Goal: Check status

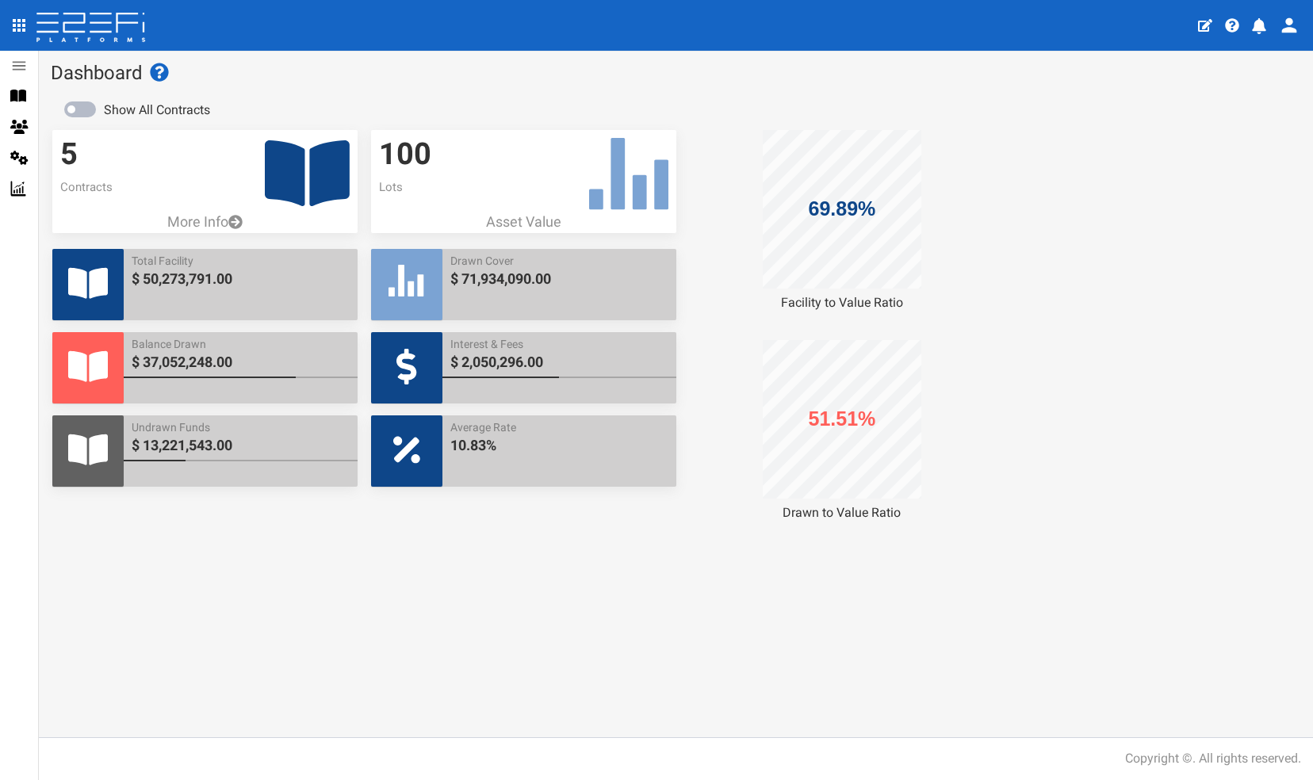
click at [287, 167] on icon at bounding box center [307, 173] width 85 height 66
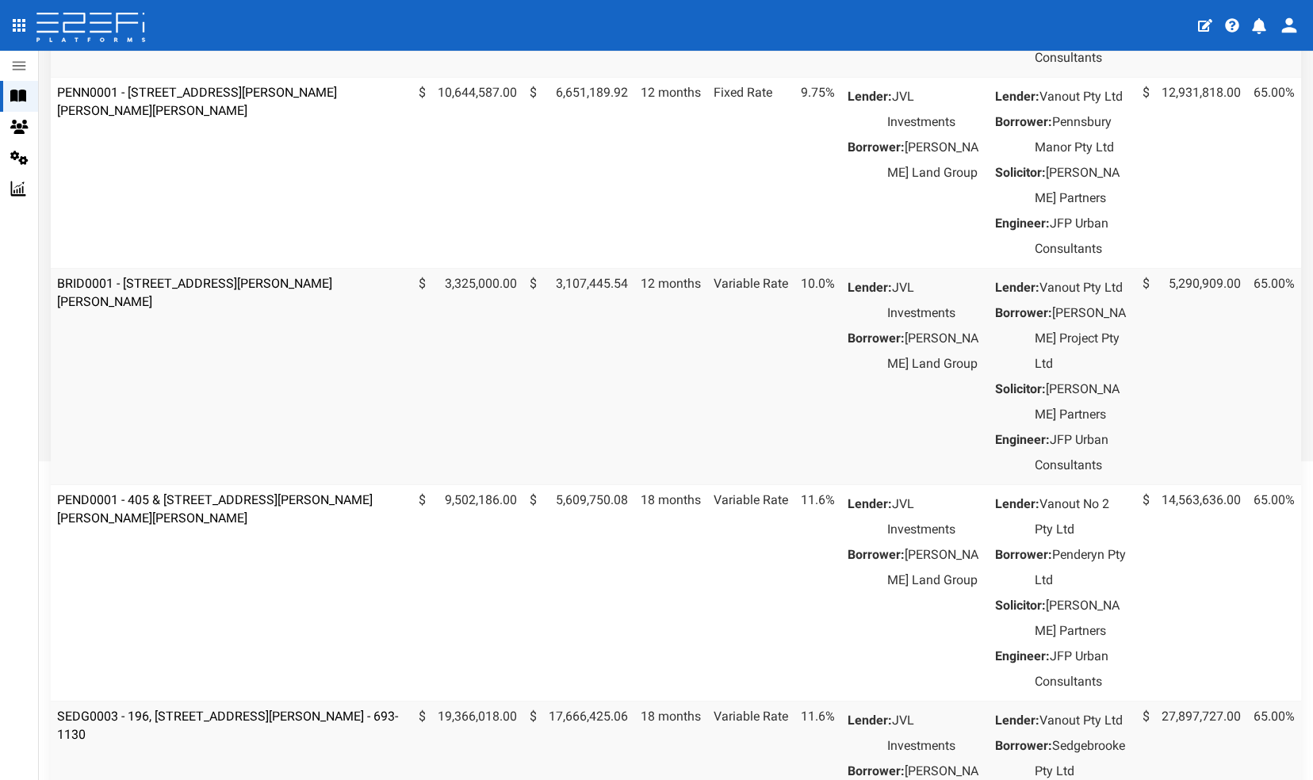
scroll to position [381, 0]
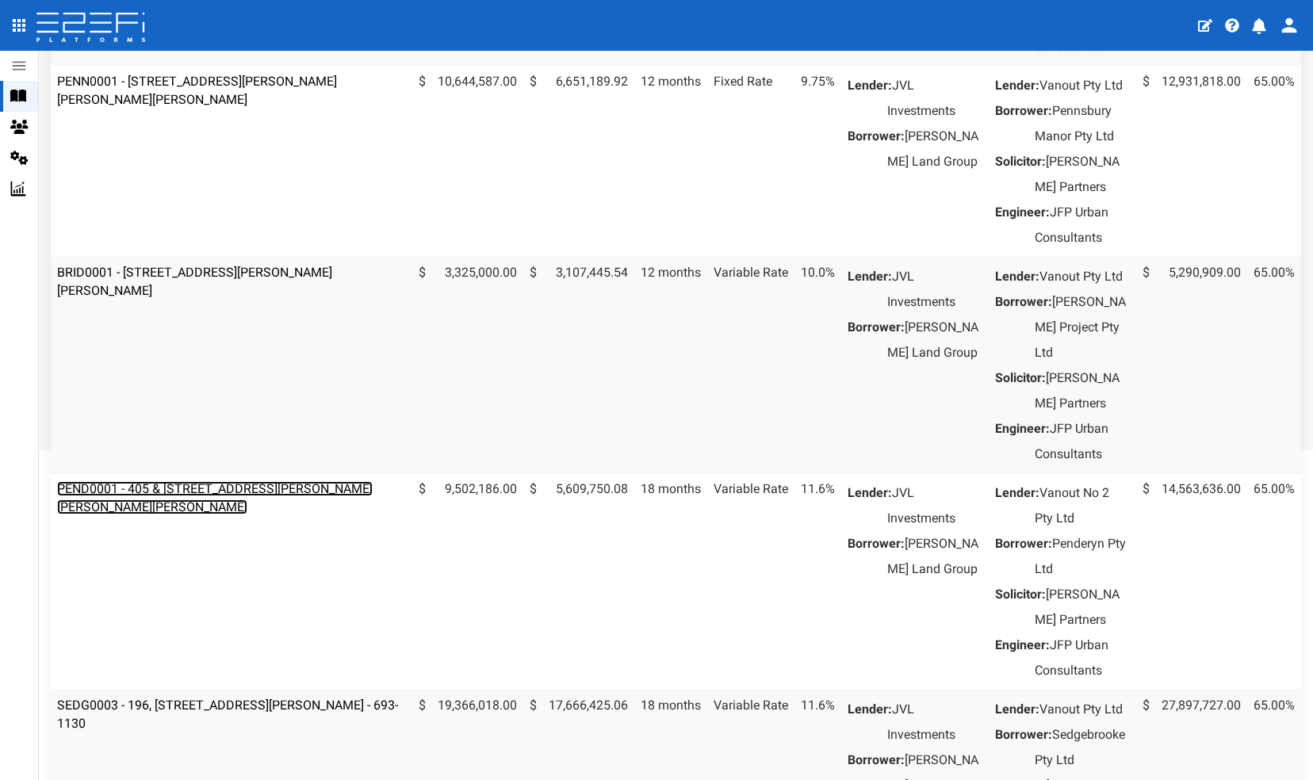
click at [217, 515] on link "PEND0001 - 405 & 407 Beckett Road, Bridgeman Downs - 693-1170" at bounding box center [215, 497] width 316 height 33
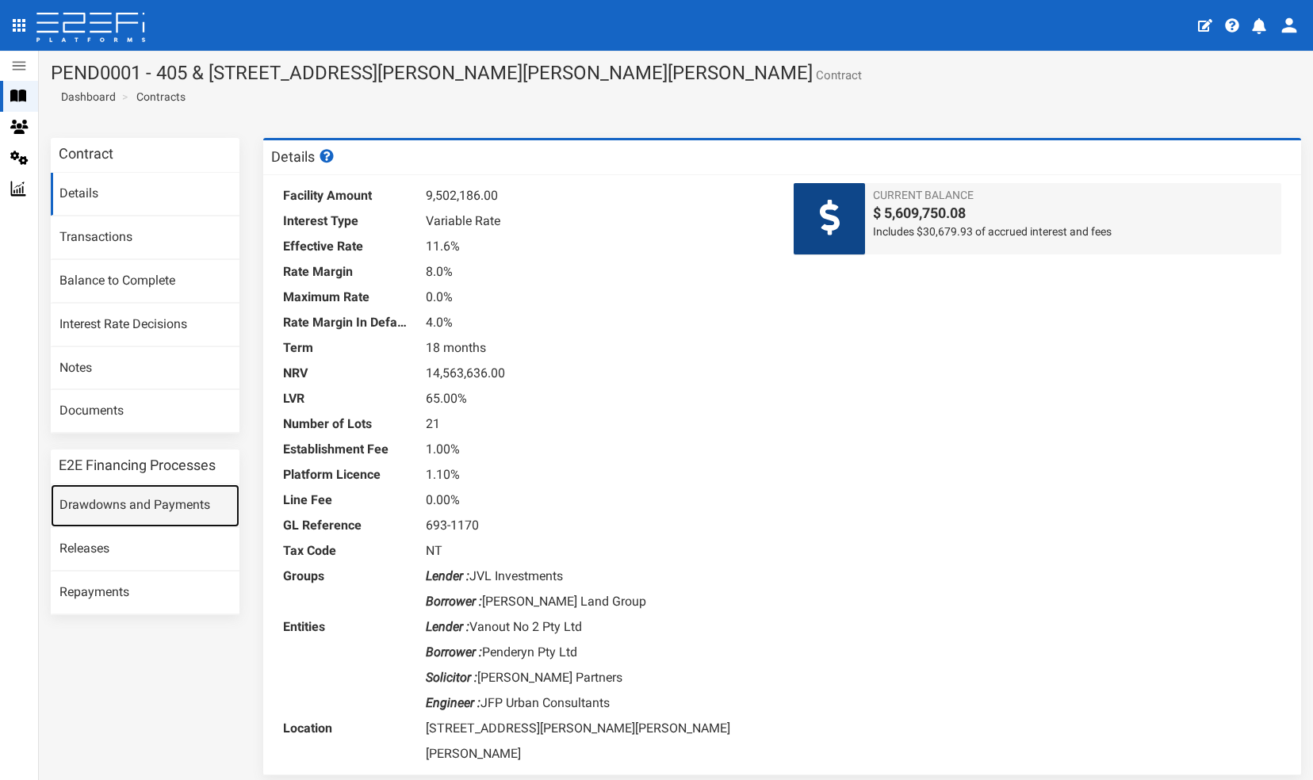
click at [106, 503] on link "Drawdowns and Payments" at bounding box center [145, 506] width 189 height 43
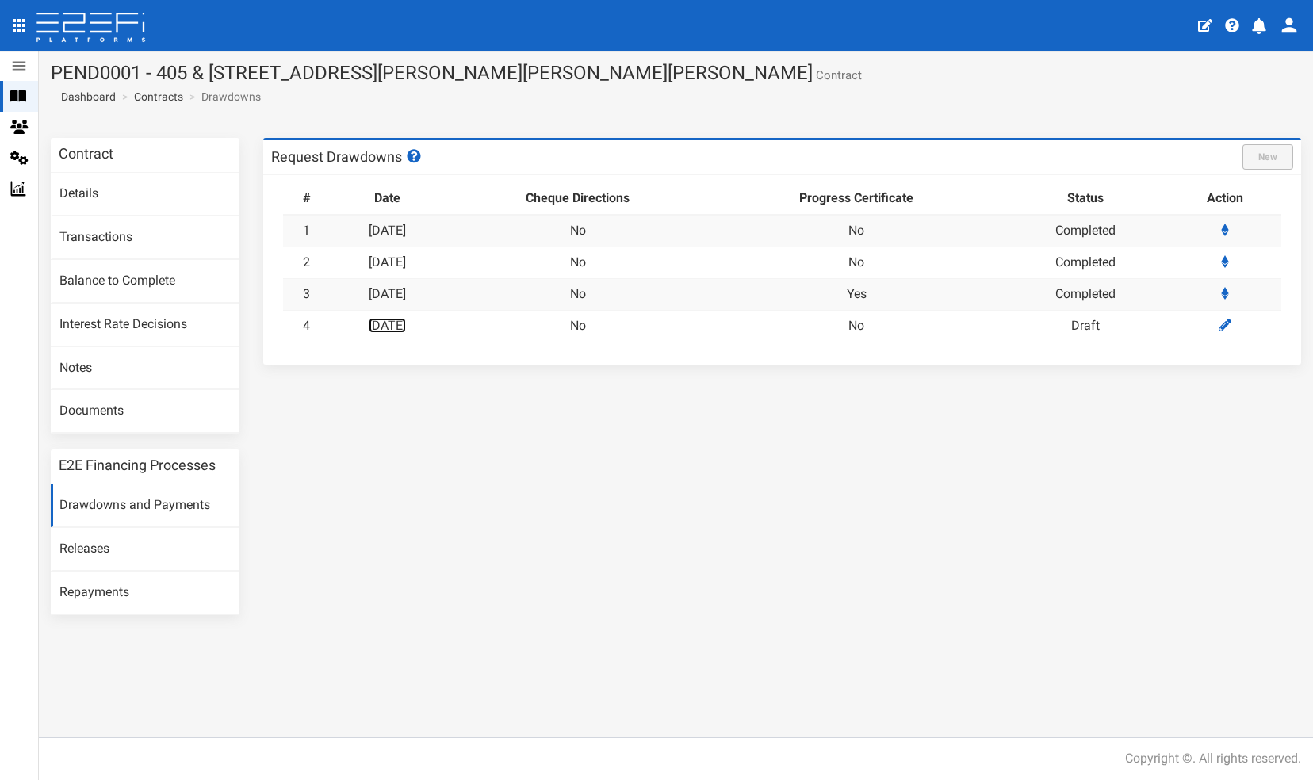
click at [401, 322] on link "[DATE]" at bounding box center [387, 325] width 37 height 15
